Goal: Information Seeking & Learning: Find specific fact

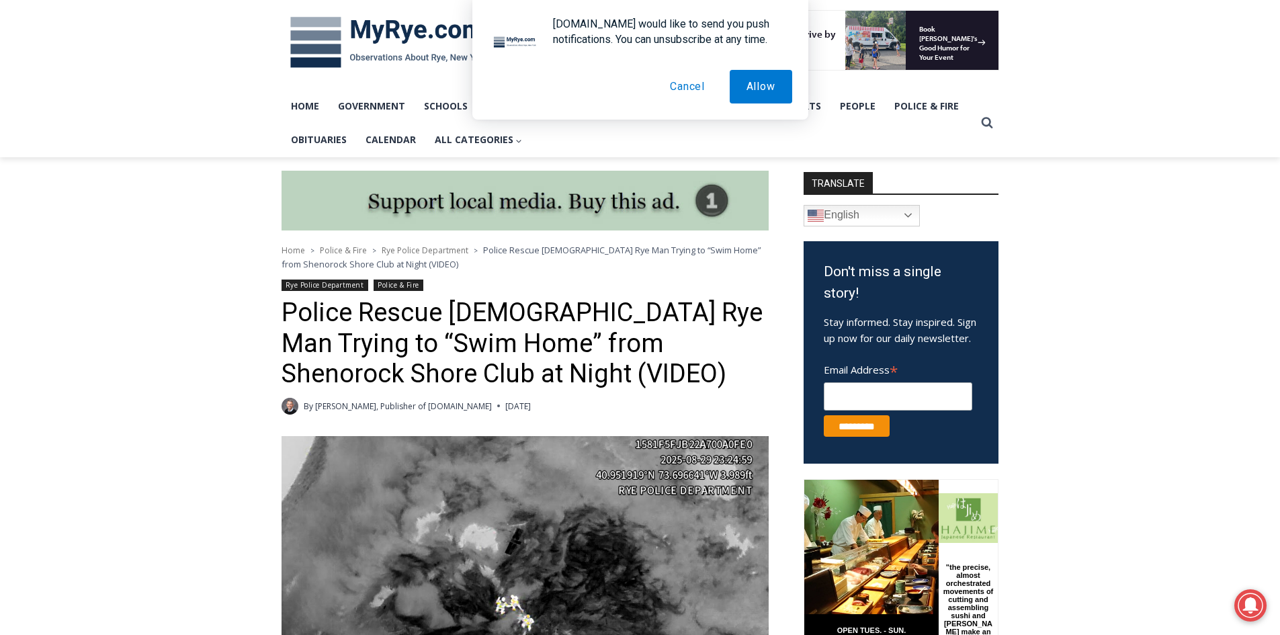
scroll to position [403, 0]
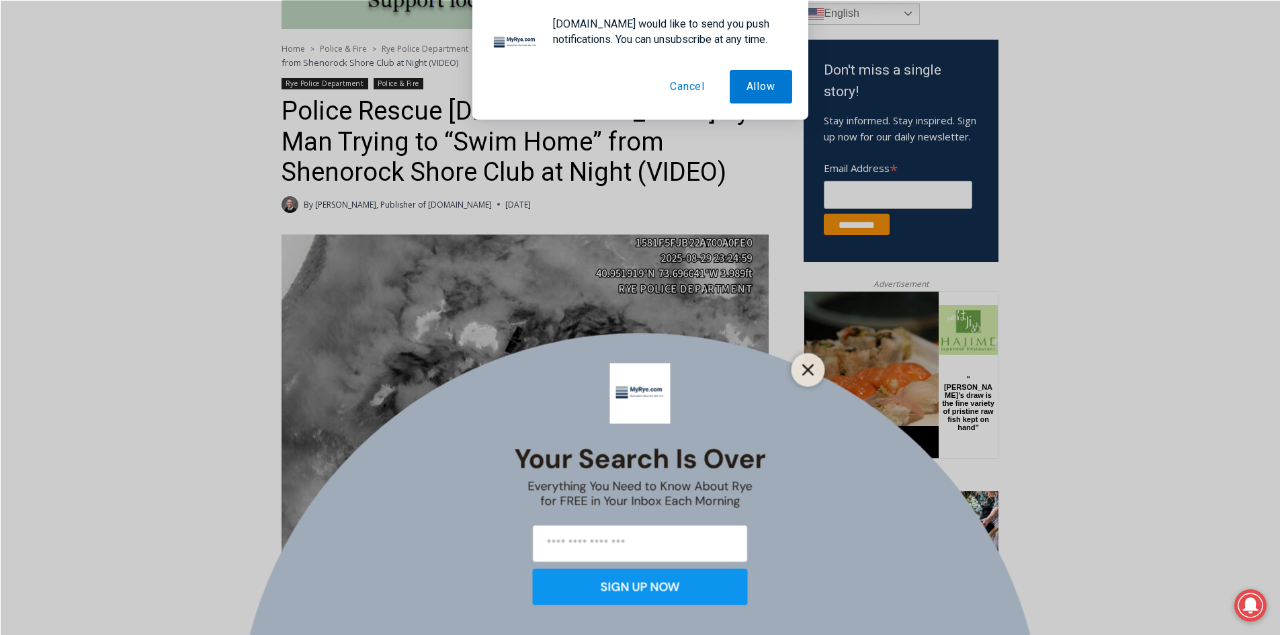
drag, startPoint x: 813, startPoint y: 374, endPoint x: 7, endPoint y: 67, distance: 863.1
click at [812, 374] on line "Close" at bounding box center [807, 369] width 9 height 9
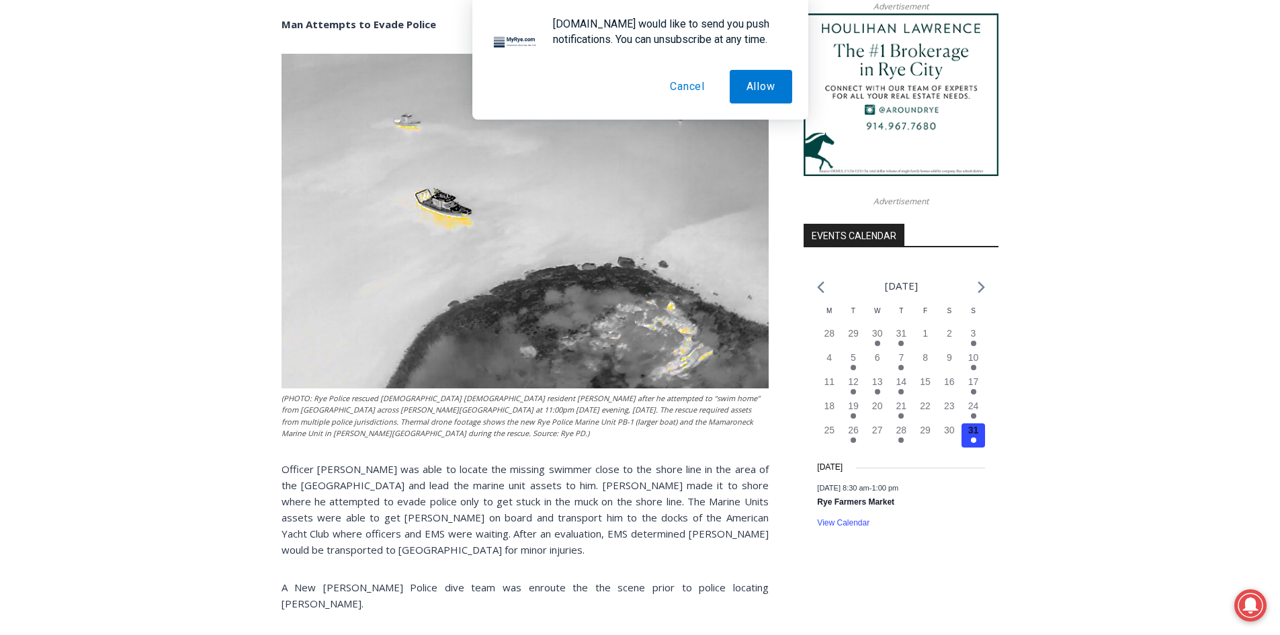
scroll to position [1411, 0]
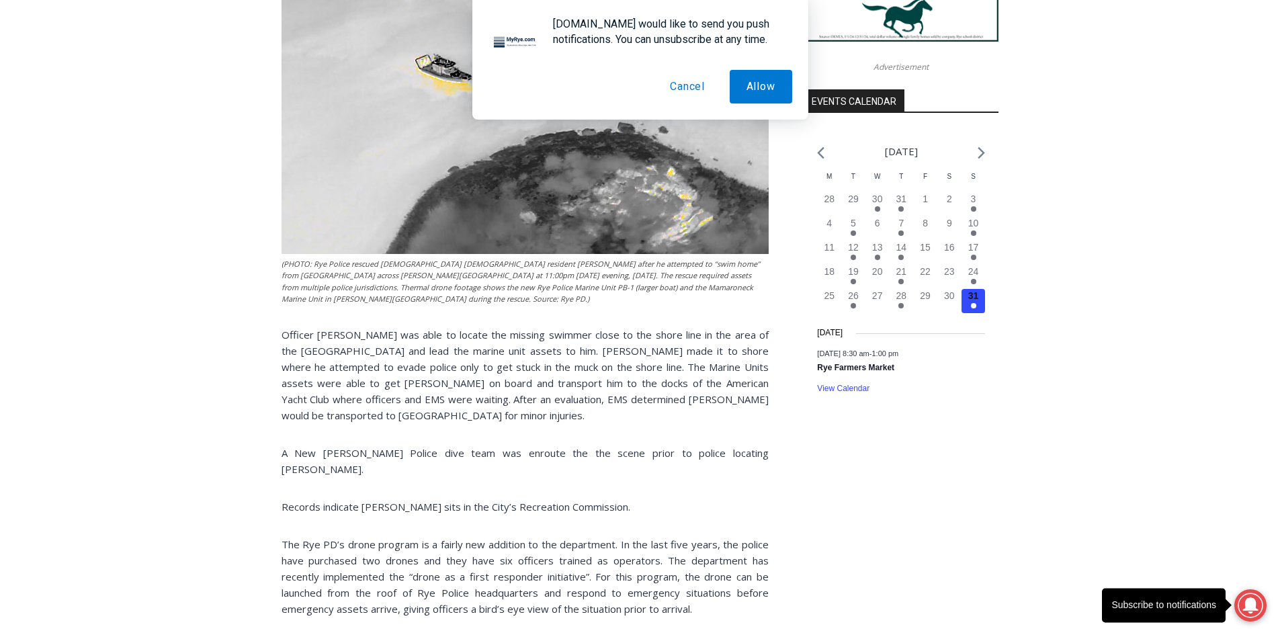
drag, startPoint x: 575, startPoint y: 455, endPoint x: 569, endPoint y: 431, distance: 24.1
click at [575, 455] on p "A New [PERSON_NAME] Police dive team was enroute the the scene prior to police …" at bounding box center [525, 461] width 487 height 32
click at [171, 237] on div "Home > Police & Fire > Rye Police Department > Police Rescue [DEMOGRAPHIC_DATA]…" at bounding box center [640, 472] width 1280 height 3049
drag, startPoint x: 635, startPoint y: 403, endPoint x: 597, endPoint y: 403, distance: 37.6
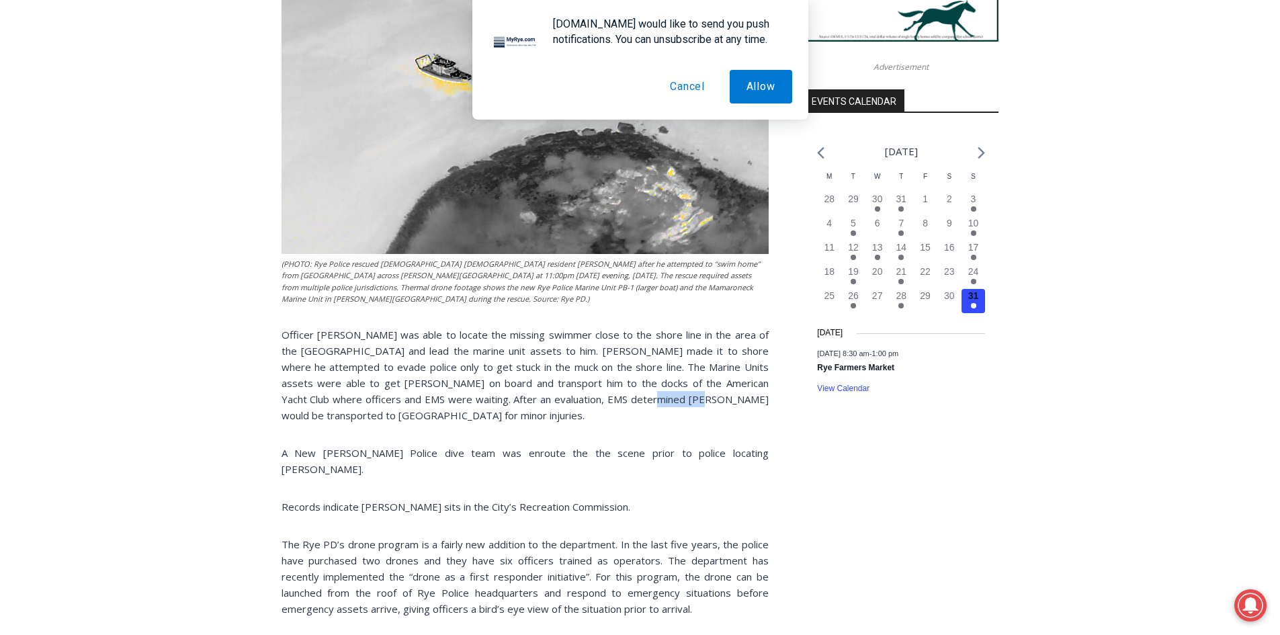
click at [597, 403] on p "Officer [PERSON_NAME] was able to locate the missing swimmer close to the shore…" at bounding box center [525, 375] width 487 height 97
drag, startPoint x: 185, startPoint y: 312, endPoint x: 267, endPoint y: 308, distance: 81.4
click at [185, 312] on div "Home > Police & Fire > Rye Police Department > Police Rescue [DEMOGRAPHIC_DATA]…" at bounding box center [640, 472] width 1280 height 3049
click at [437, 427] on div "A [DEMOGRAPHIC_DATA] [PERSON_NAME] man who attempted to swim home from the Shen…" at bounding box center [525, 66] width 487 height 1678
drag, startPoint x: 636, startPoint y: 352, endPoint x: 599, endPoint y: 351, distance: 36.3
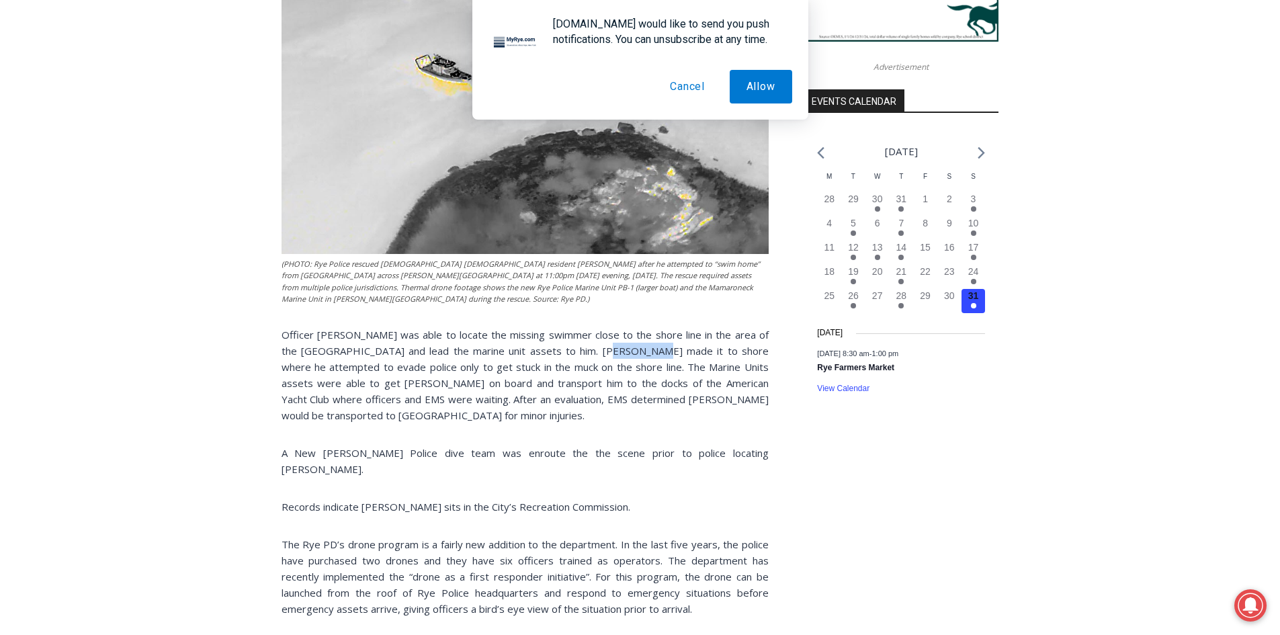
click at [599, 351] on p "Officer [PERSON_NAME] was able to locate the missing swimmer close to the shore…" at bounding box center [525, 375] width 487 height 97
copy p "[PERSON_NAME]"
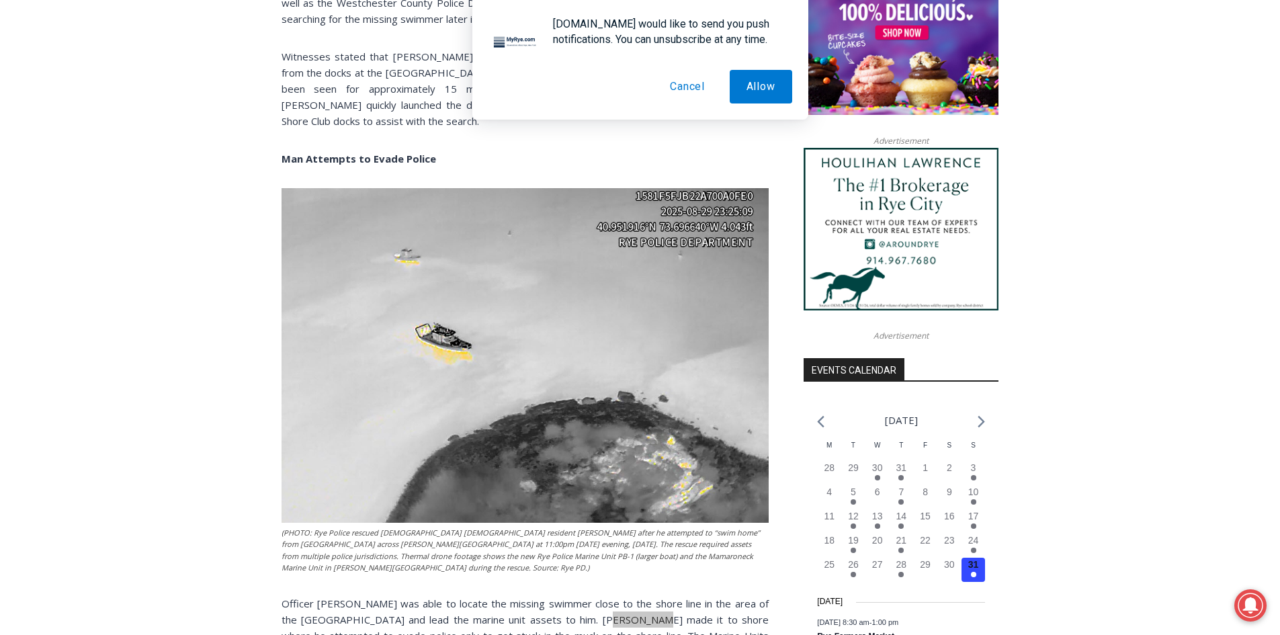
scroll to position [806, 0]
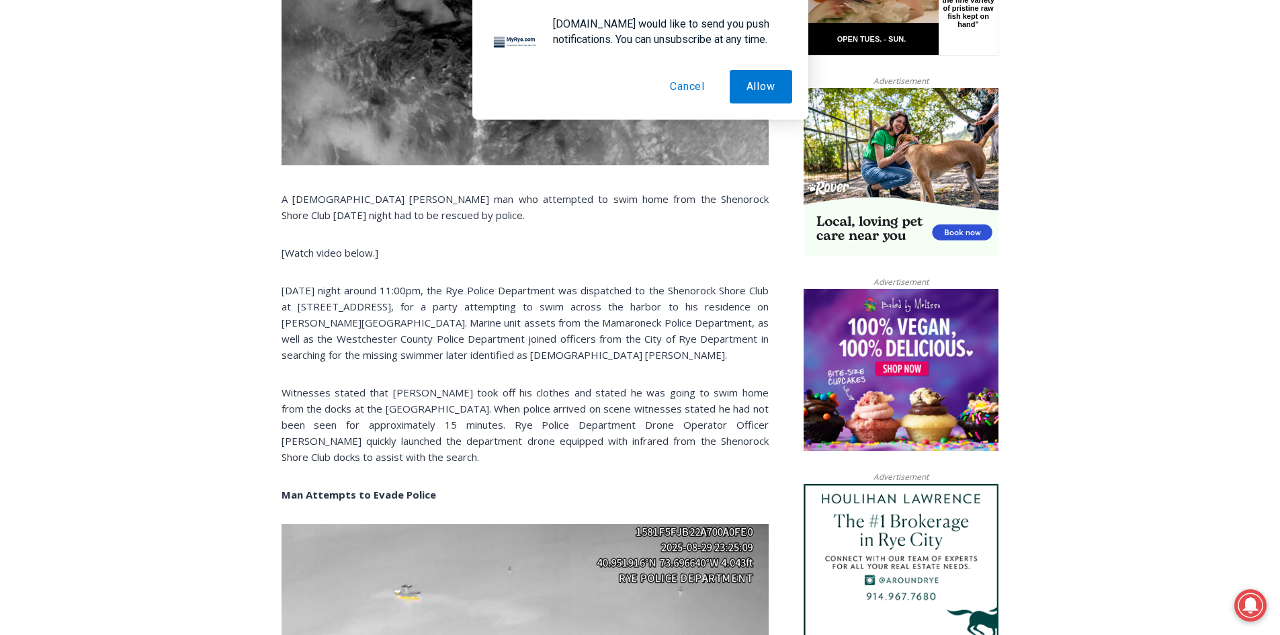
drag, startPoint x: 553, startPoint y: 353, endPoint x: 468, endPoint y: 355, distance: 85.4
click at [468, 355] on p "[DATE] night around 11:00pm, the Rye Police Department was dispatched to the Sh…" at bounding box center [525, 322] width 487 height 81
copy p "[PERSON_NAME]."
click at [343, 342] on p "[DATE] night around 11:00pm, the Rye Police Department was dispatched to the Sh…" at bounding box center [525, 322] width 487 height 81
